Goal: Task Accomplishment & Management: Manage account settings

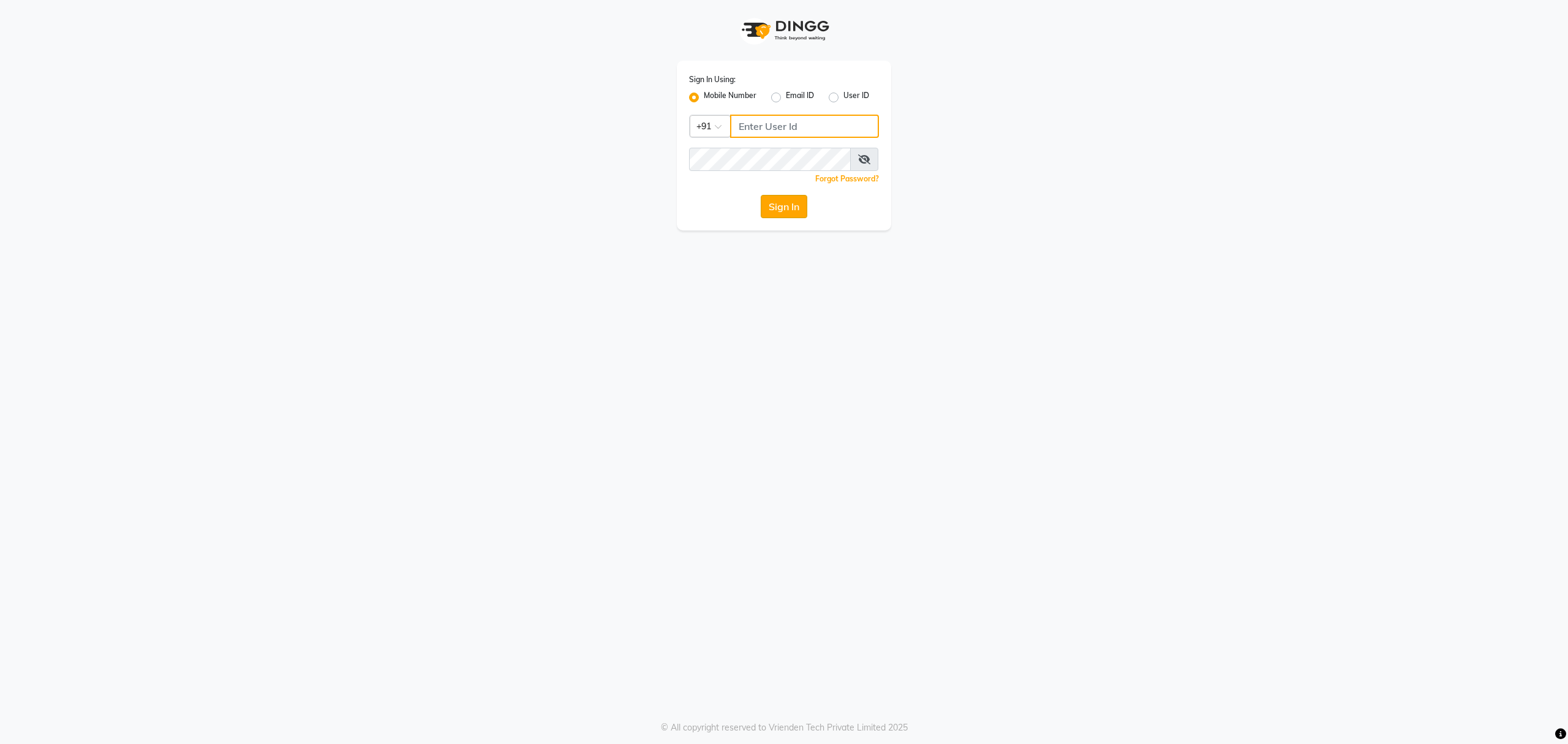
type input "8010688556"
click at [777, 204] on button "Sign In" at bounding box center [784, 207] width 46 height 23
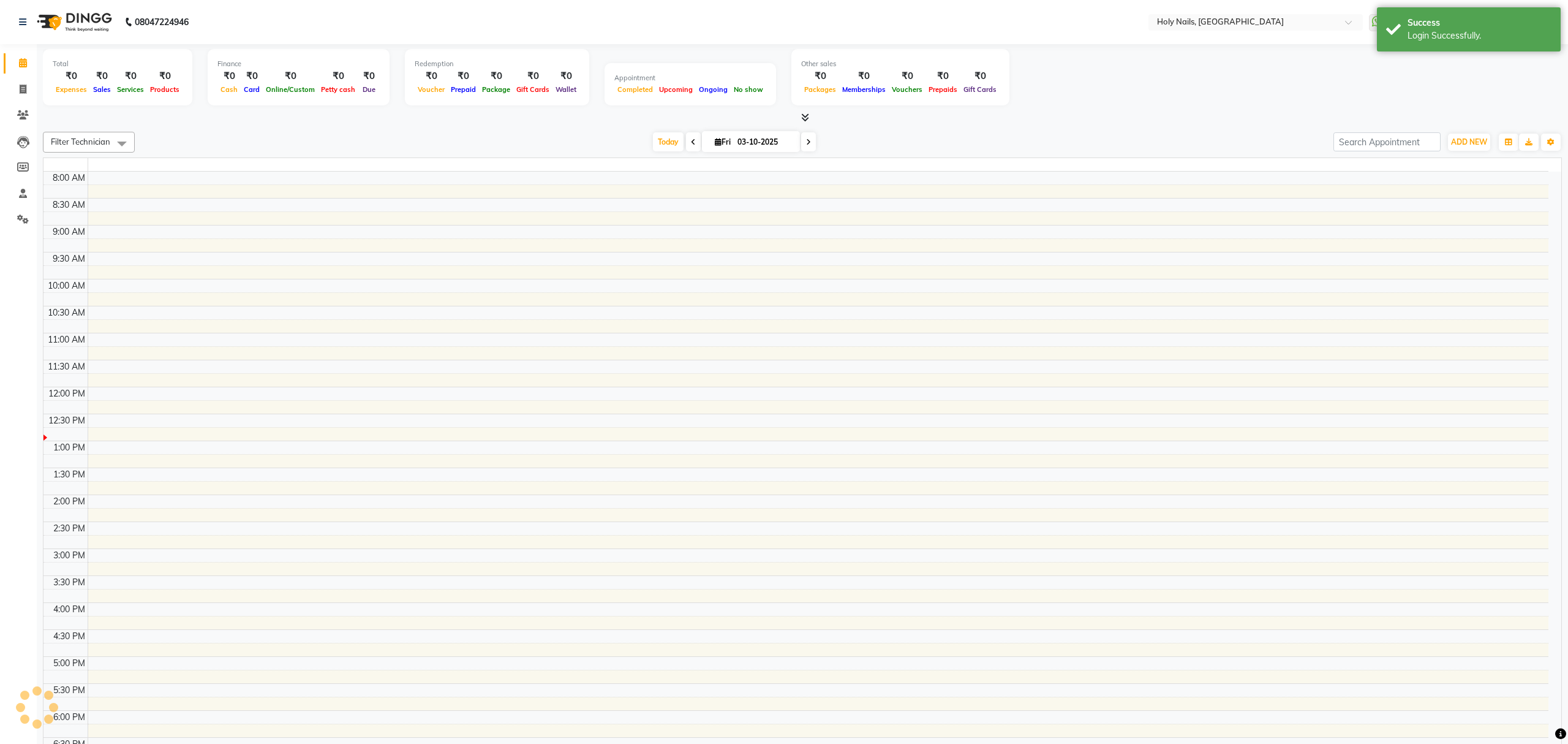
scroll to position [155, 0]
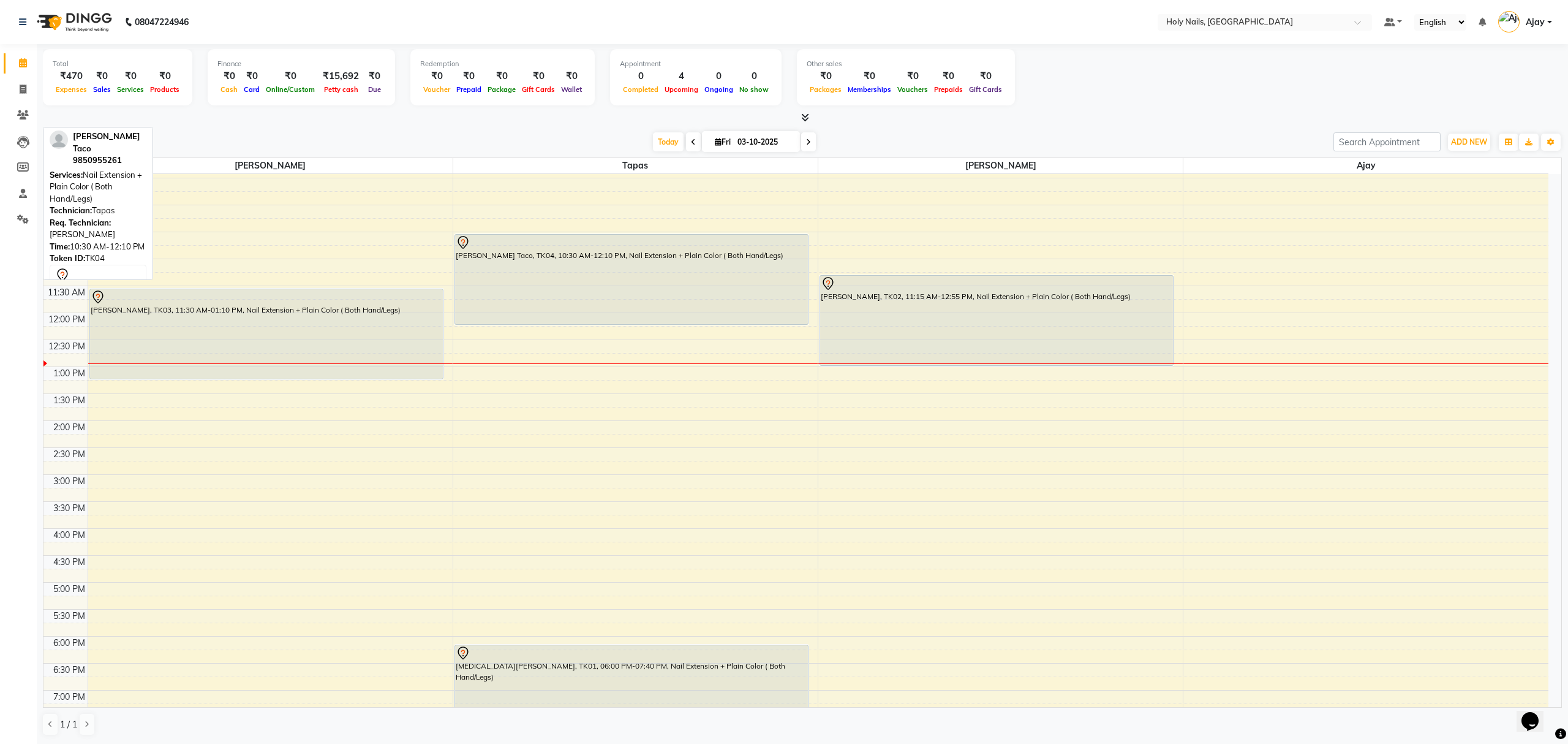
scroll to position [177, 0]
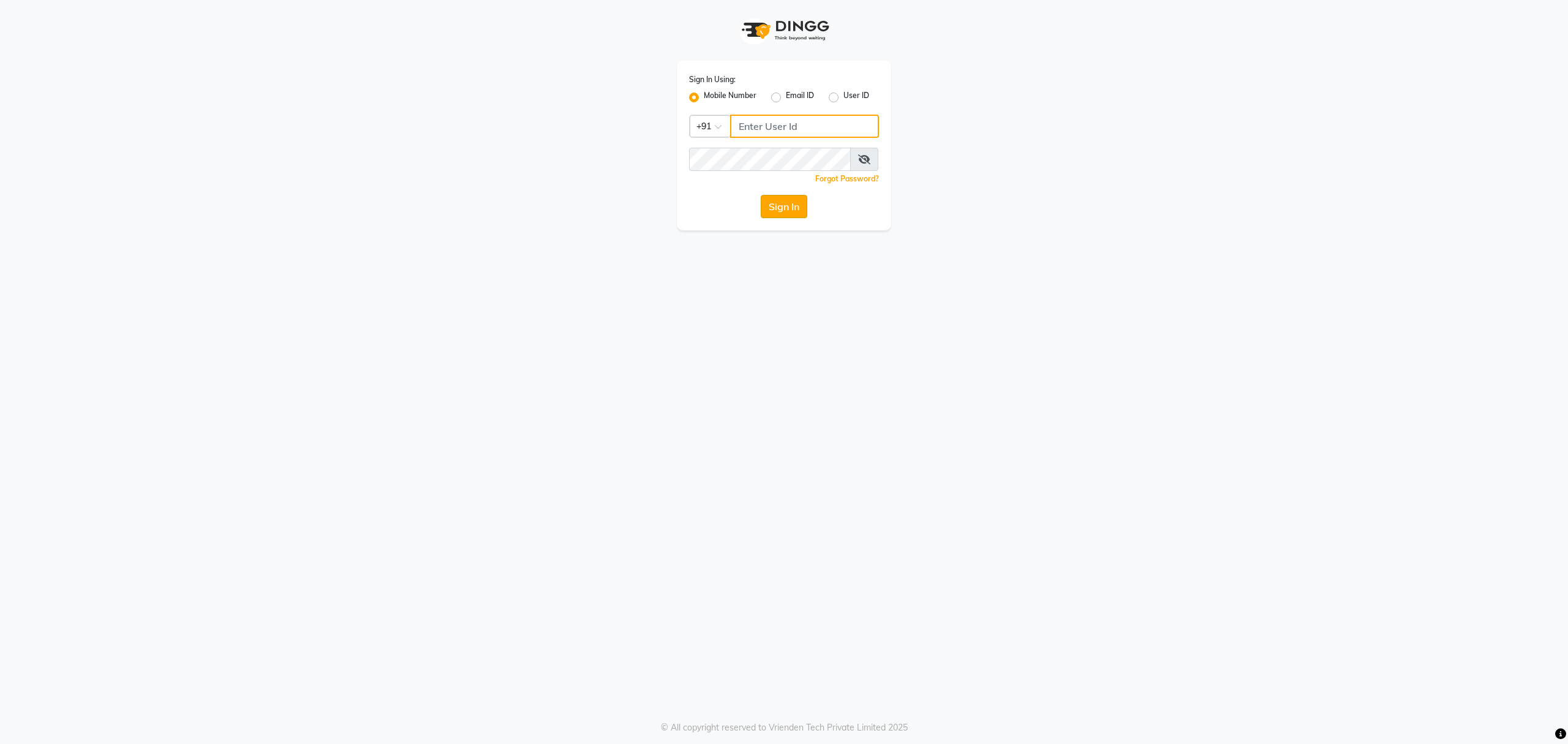
type input "8010688556"
click at [772, 199] on button "Sign In" at bounding box center [784, 207] width 46 height 23
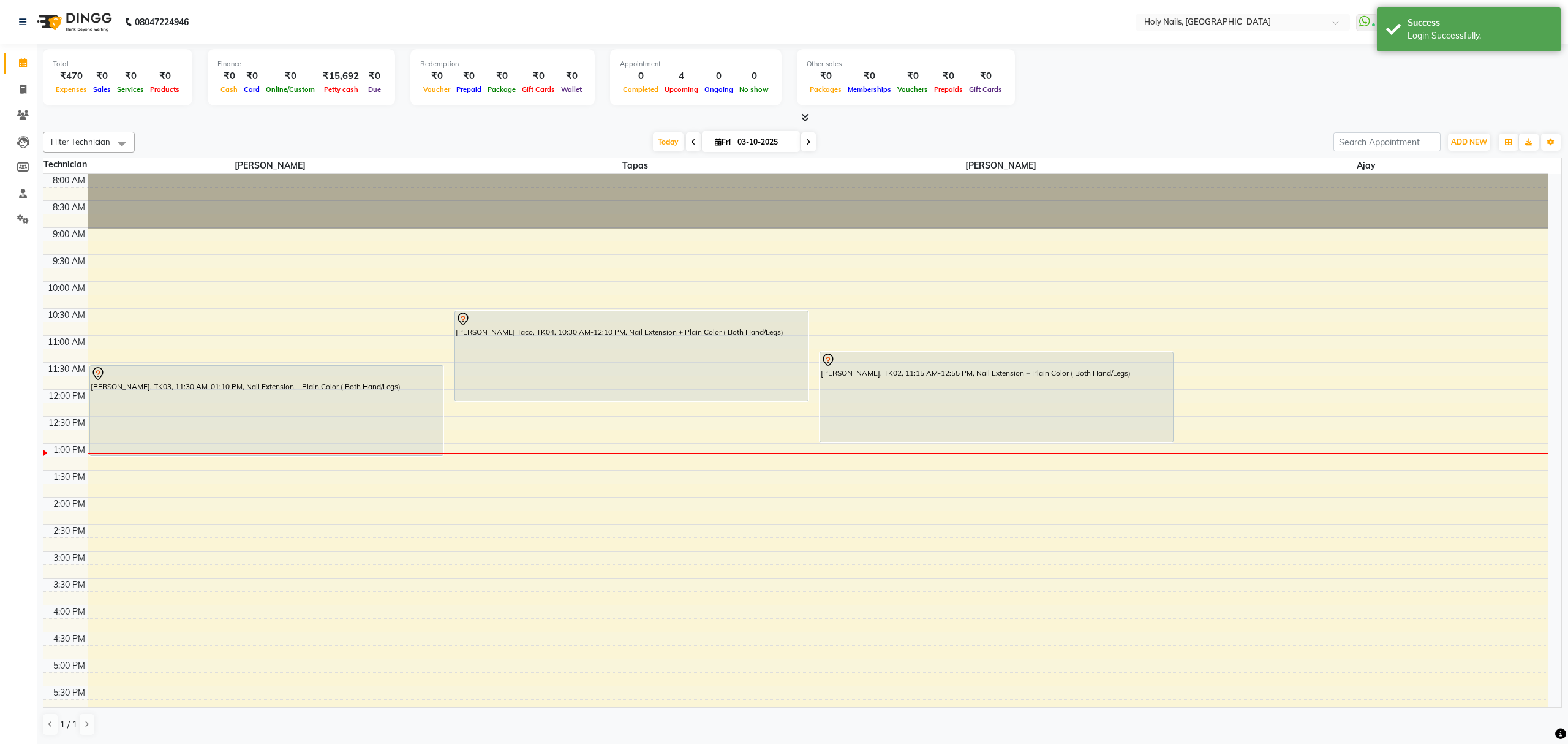
scroll to position [163, 0]
